Goal: Check status: Check status

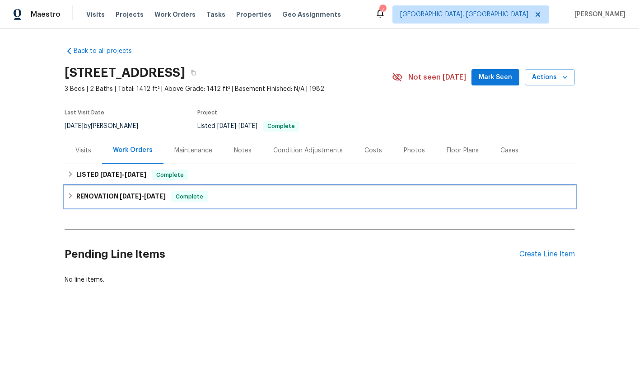
click at [128, 196] on span "[DATE]" at bounding box center [131, 196] width 22 height 6
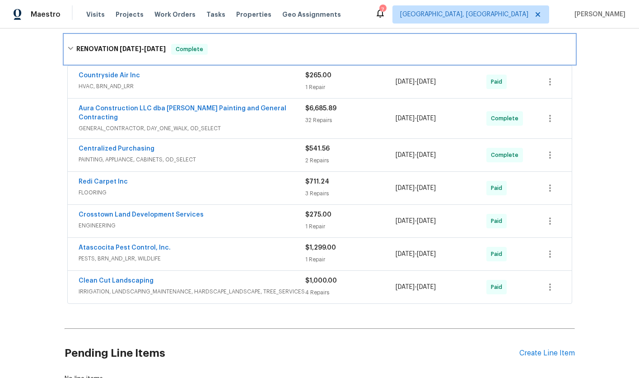
scroll to position [119, 0]
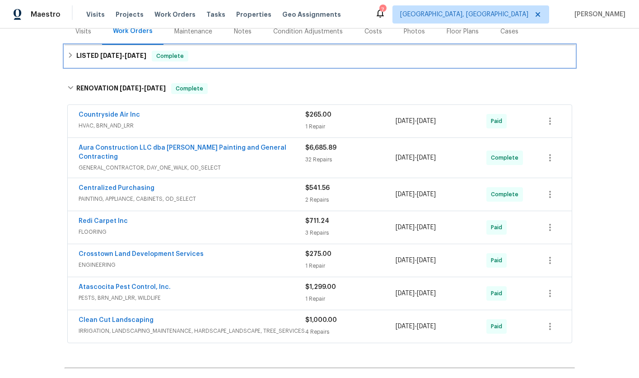
click at [156, 58] on span "Complete" at bounding box center [170, 56] width 35 height 9
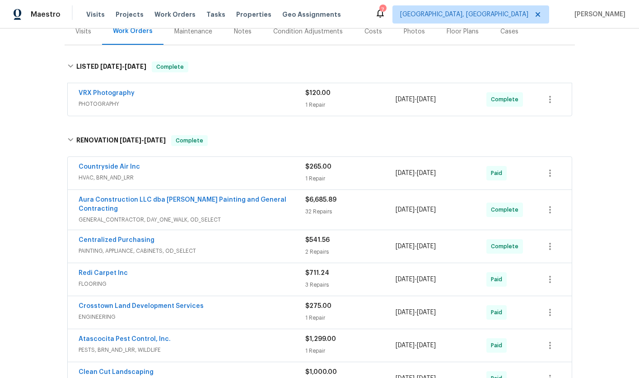
click at [202, 164] on div "Countryside Air Inc" at bounding box center [192, 167] width 227 height 11
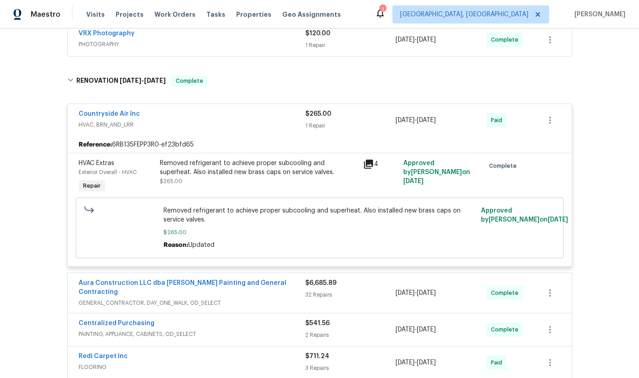
scroll to position [197, 0]
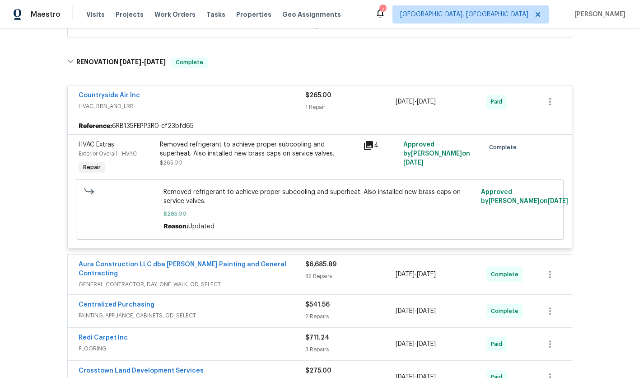
click at [220, 100] on div "Countryside Air Inc" at bounding box center [192, 96] width 227 height 11
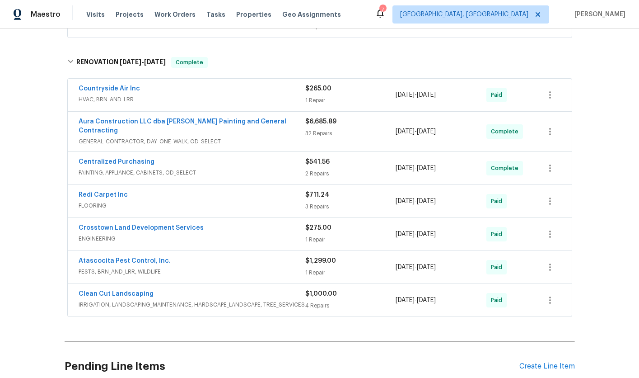
click at [216, 259] on div "Atascocita Pest Control, Inc. PESTS, BRN_AND_LRR, WILDLIFE" at bounding box center [192, 266] width 227 height 20
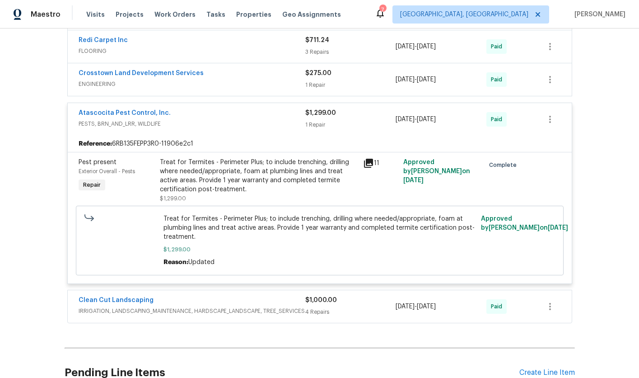
scroll to position [357, 0]
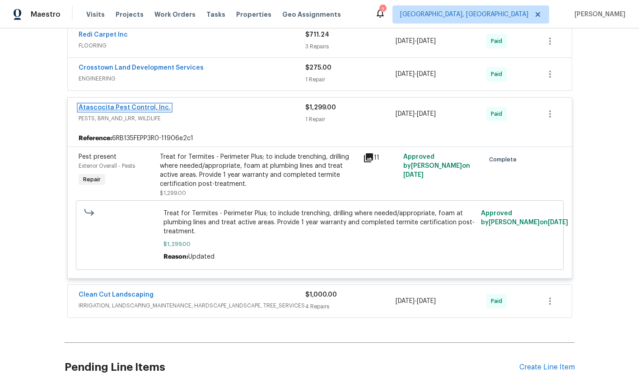
click at [136, 104] on link "Atascocita Pest Control, Inc." at bounding box center [125, 107] width 92 height 6
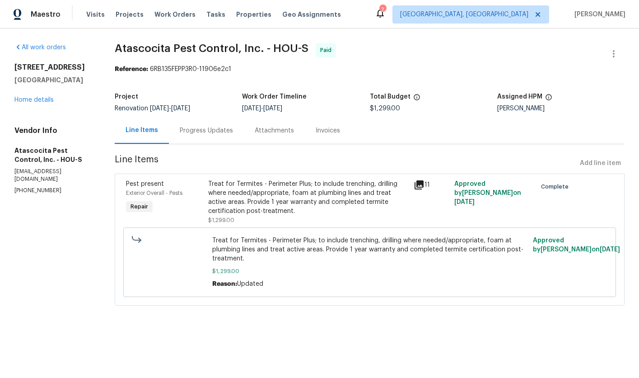
click at [335, 132] on div "Invoices" at bounding box center [328, 130] width 24 height 9
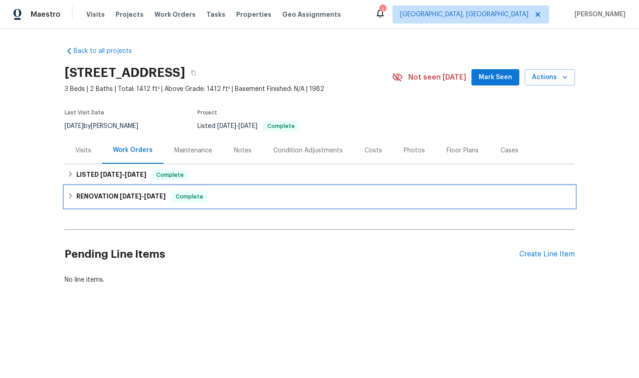
click at [155, 189] on div "RENOVATION [DATE] - [DATE] Complete" at bounding box center [320, 197] width 511 height 22
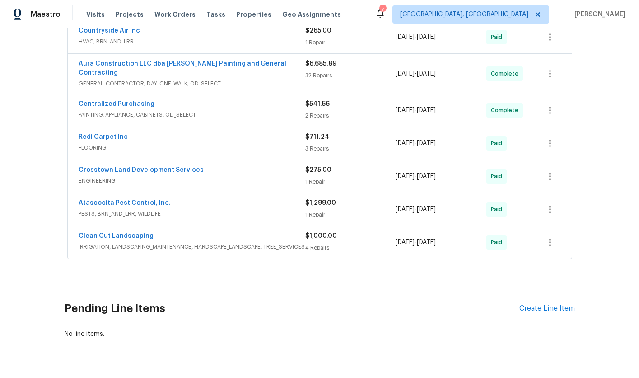
scroll to position [218, 0]
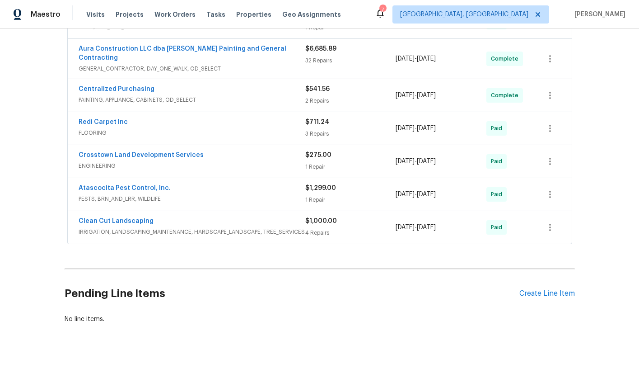
click at [209, 229] on span "IRRIGATION, LANDSCAPING_MAINTENANCE, HARDSCAPE_LANDSCAPE, TREE_SERVICES" at bounding box center [192, 231] width 227 height 9
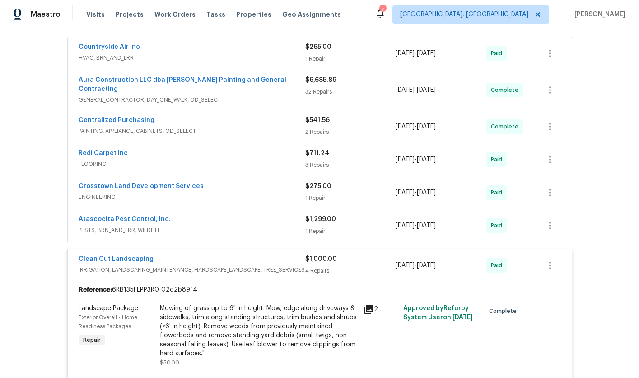
scroll to position [187, 0]
click at [217, 253] on div "Clean Cut Landscaping" at bounding box center [192, 258] width 227 height 11
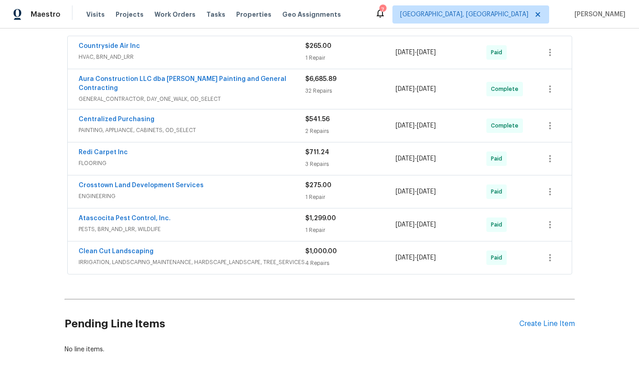
click at [229, 183] on div "Crosstown Land Development Services" at bounding box center [192, 186] width 227 height 11
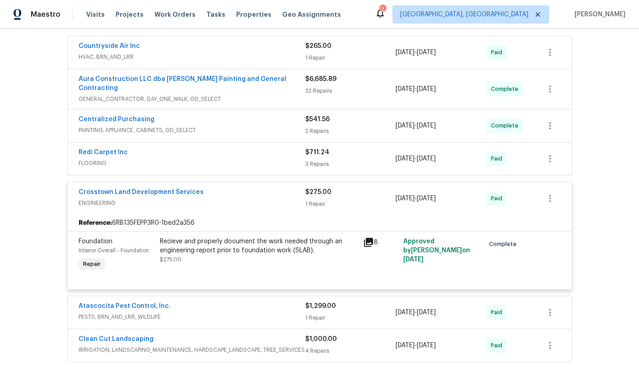
click at [252, 203] on div "Crosstown Land Development Services ENGINEERING $275.00 1 Repair [DATE] - [DATE…" at bounding box center [320, 198] width 504 height 33
click at [237, 187] on div "Crosstown Land Development Services" at bounding box center [192, 192] width 227 height 11
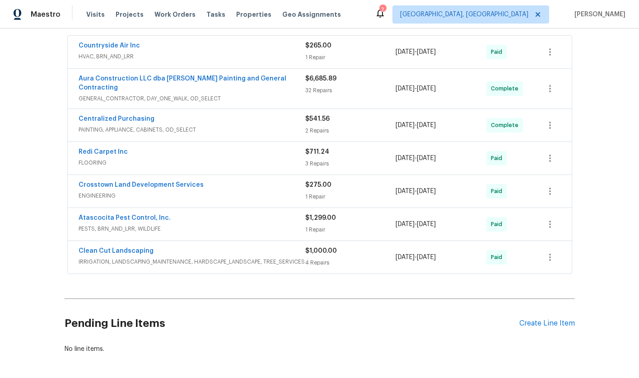
click at [235, 148] on div "Redi Carpet Inc" at bounding box center [192, 152] width 227 height 11
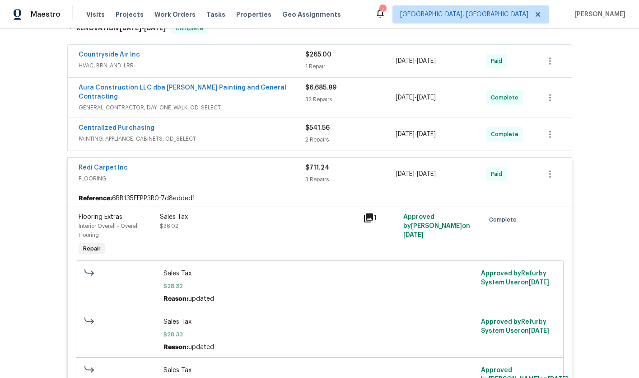
scroll to position [179, 0]
click at [235, 158] on div "Redi Carpet Inc FLOORING $711.24 3 Repairs [DATE] - [DATE] Paid" at bounding box center [320, 174] width 504 height 33
click at [238, 123] on div "Centralized Purchasing" at bounding box center [192, 128] width 227 height 11
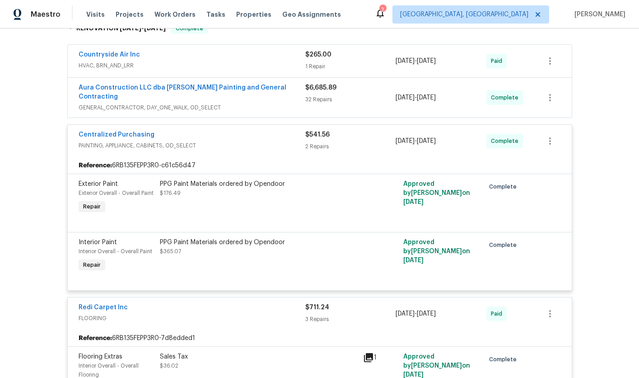
click at [242, 103] on span "GENERAL_CONTRACTOR, DAY_ONE_WALK, OD_SELECT" at bounding box center [192, 107] width 227 height 9
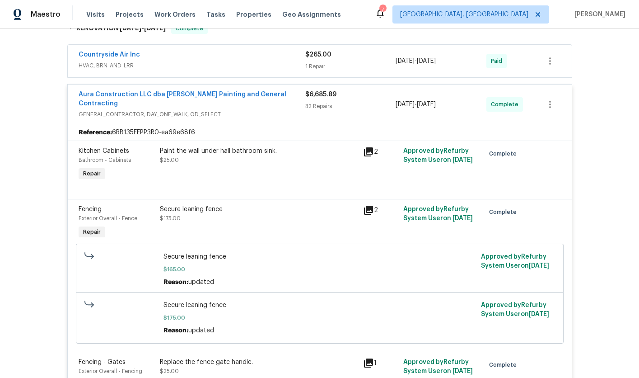
click at [220, 61] on span "HVAC, BRN_AND_LRR" at bounding box center [192, 65] width 227 height 9
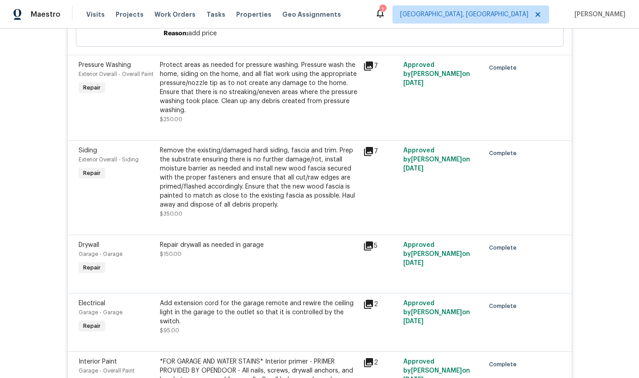
scroll to position [1136, 0]
